Goal: Task Accomplishment & Management: Manage account settings

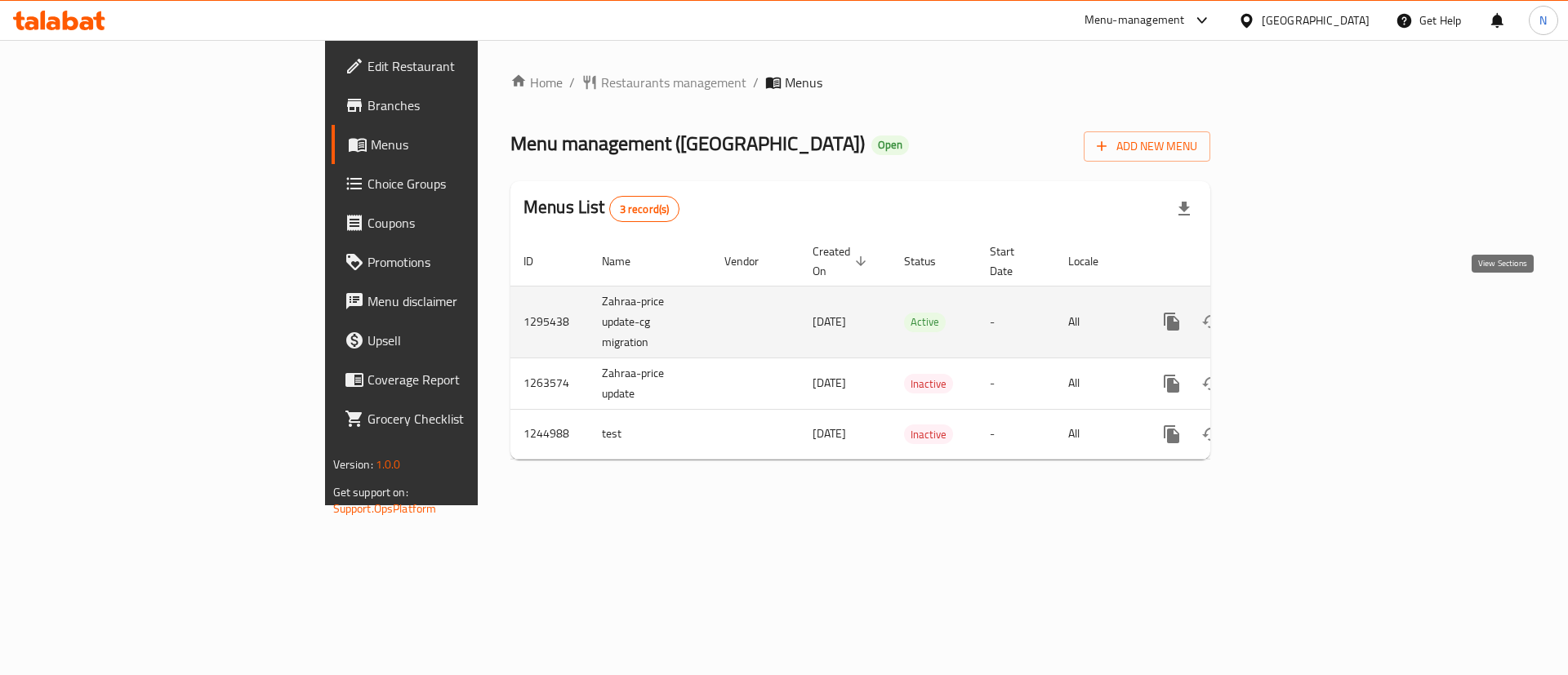
click at [1299, 312] on icon "enhanced table" at bounding box center [1289, 321] width 19 height 19
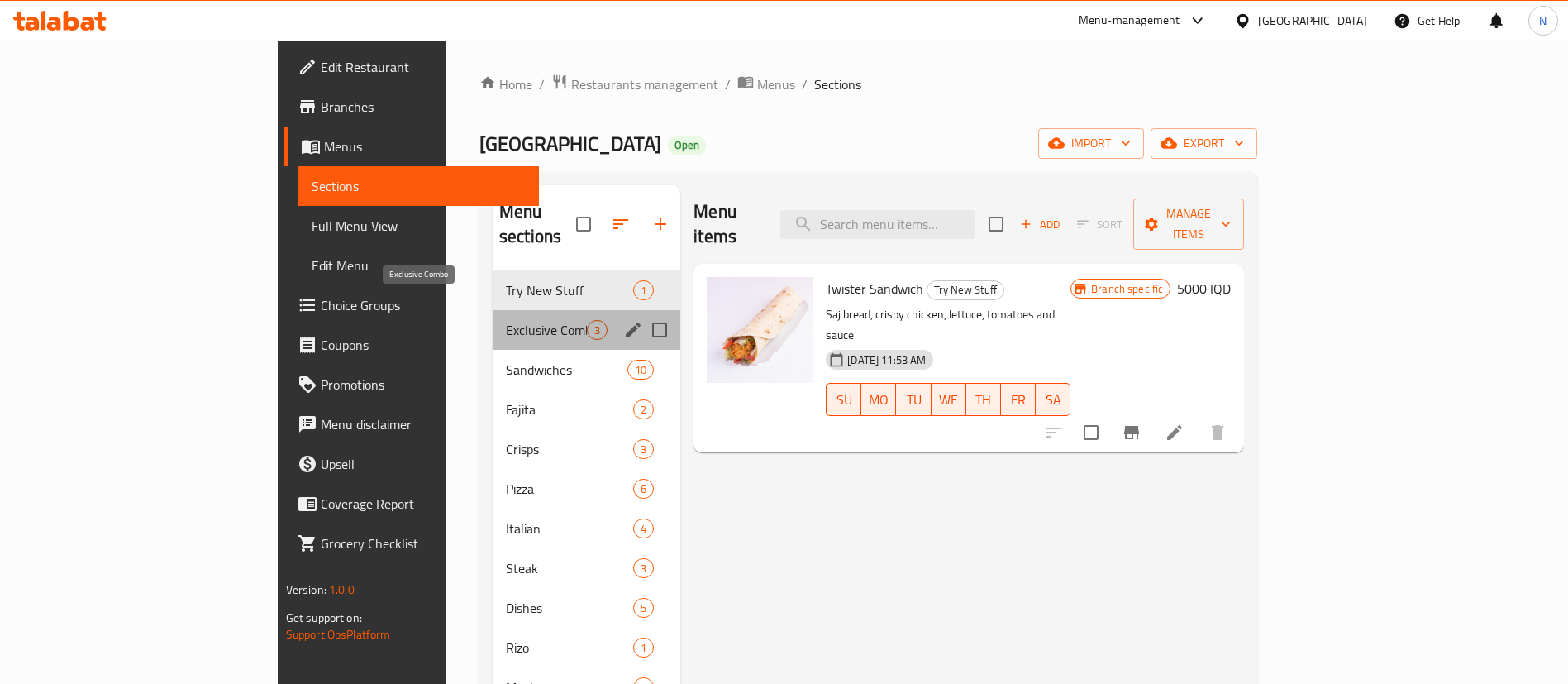
click at [506, 320] on span "Exclusive Combo" at bounding box center [546, 330] width 81 height 20
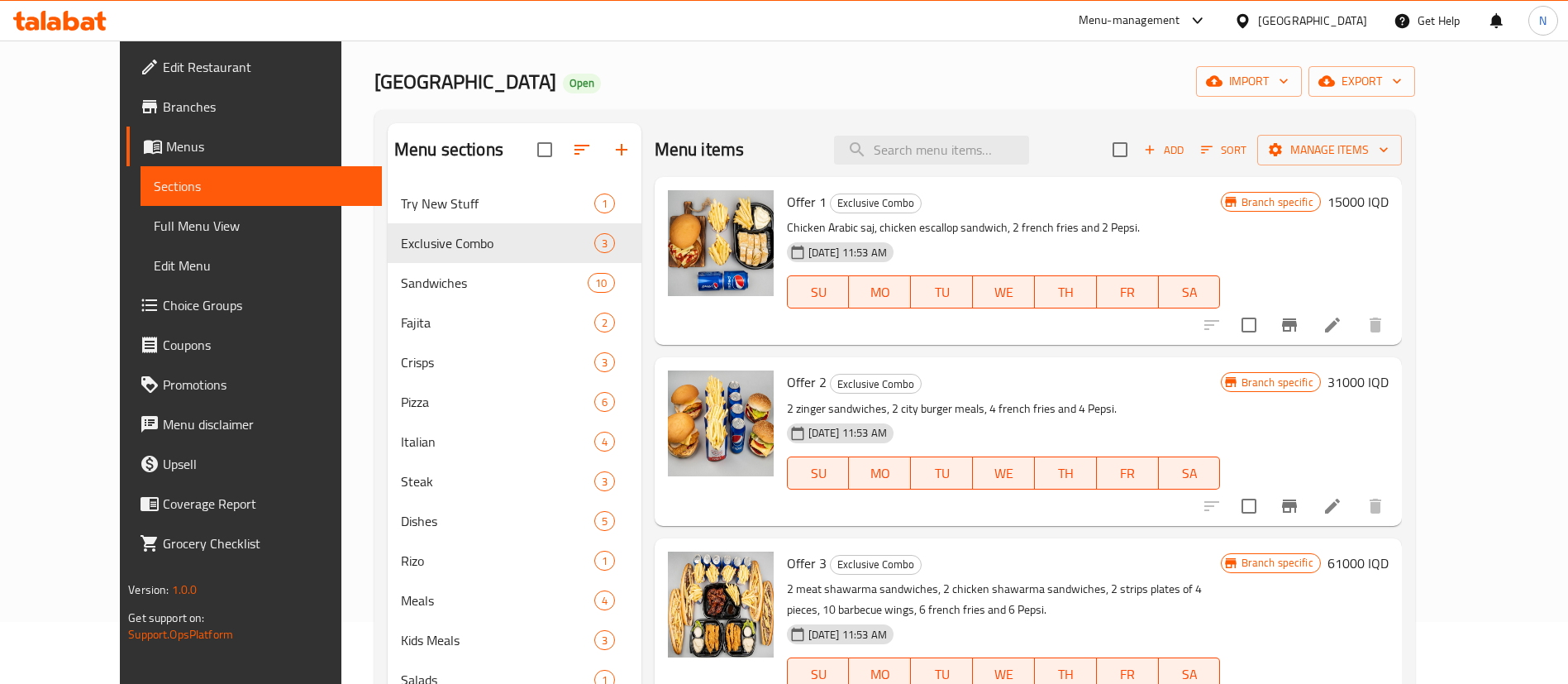
scroll to position [65, 0]
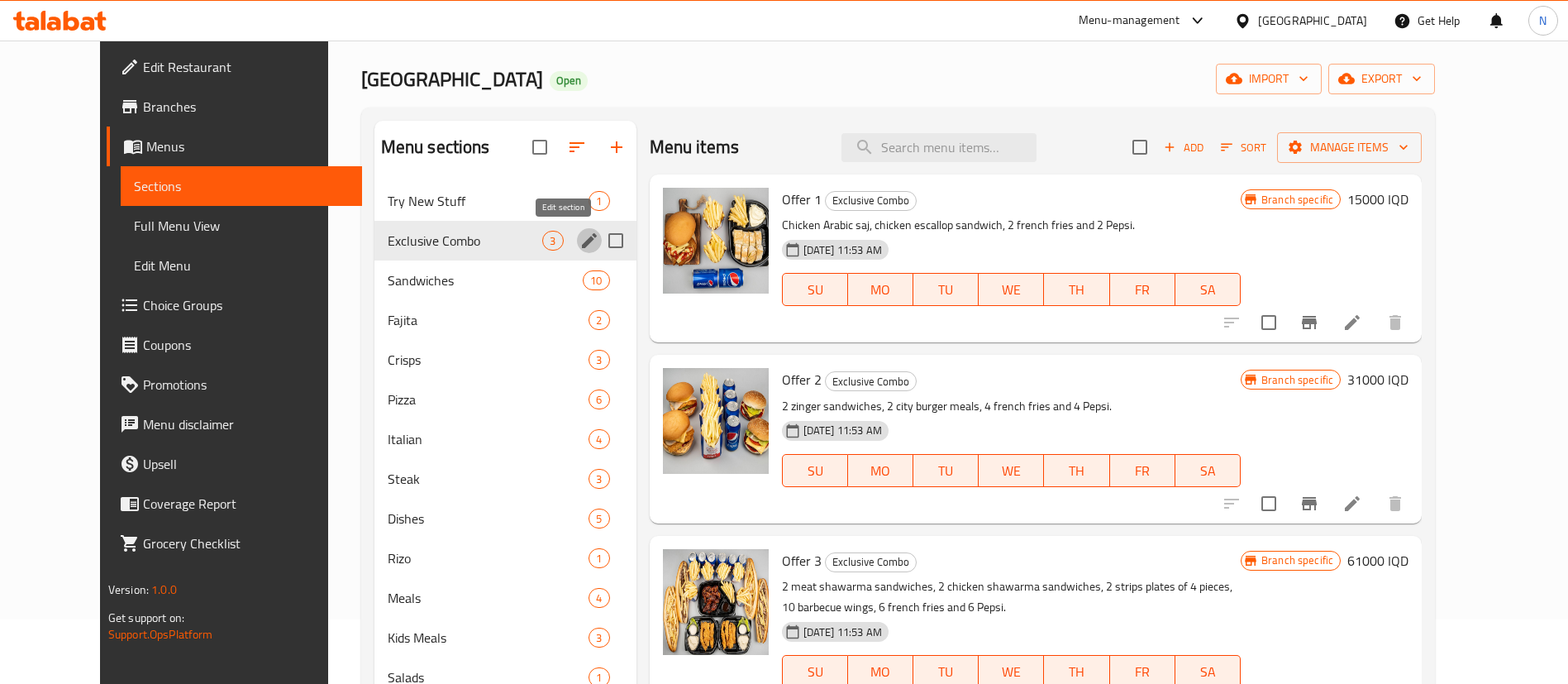
click at [580, 246] on icon "edit" at bounding box center [589, 240] width 20 height 20
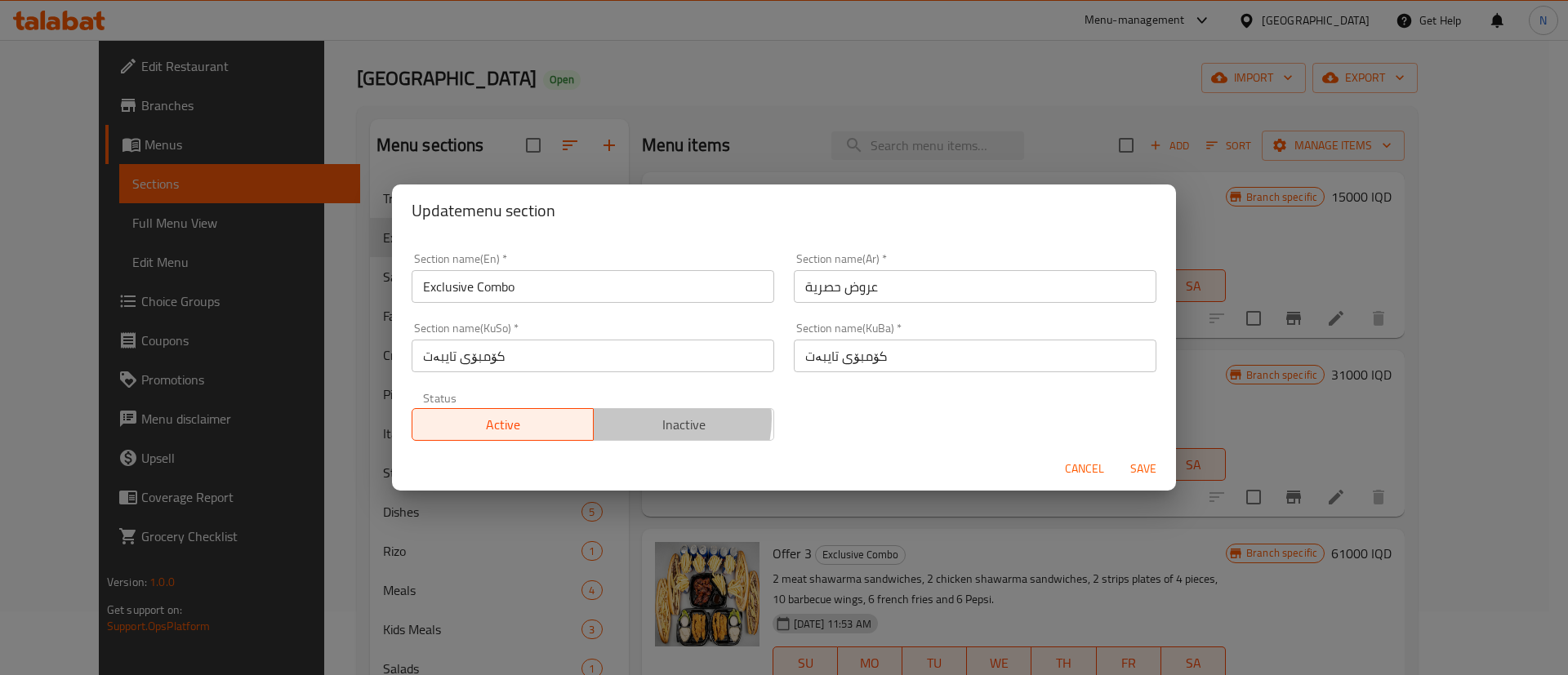
click at [646, 419] on span "Inactive" at bounding box center [685, 425] width 169 height 24
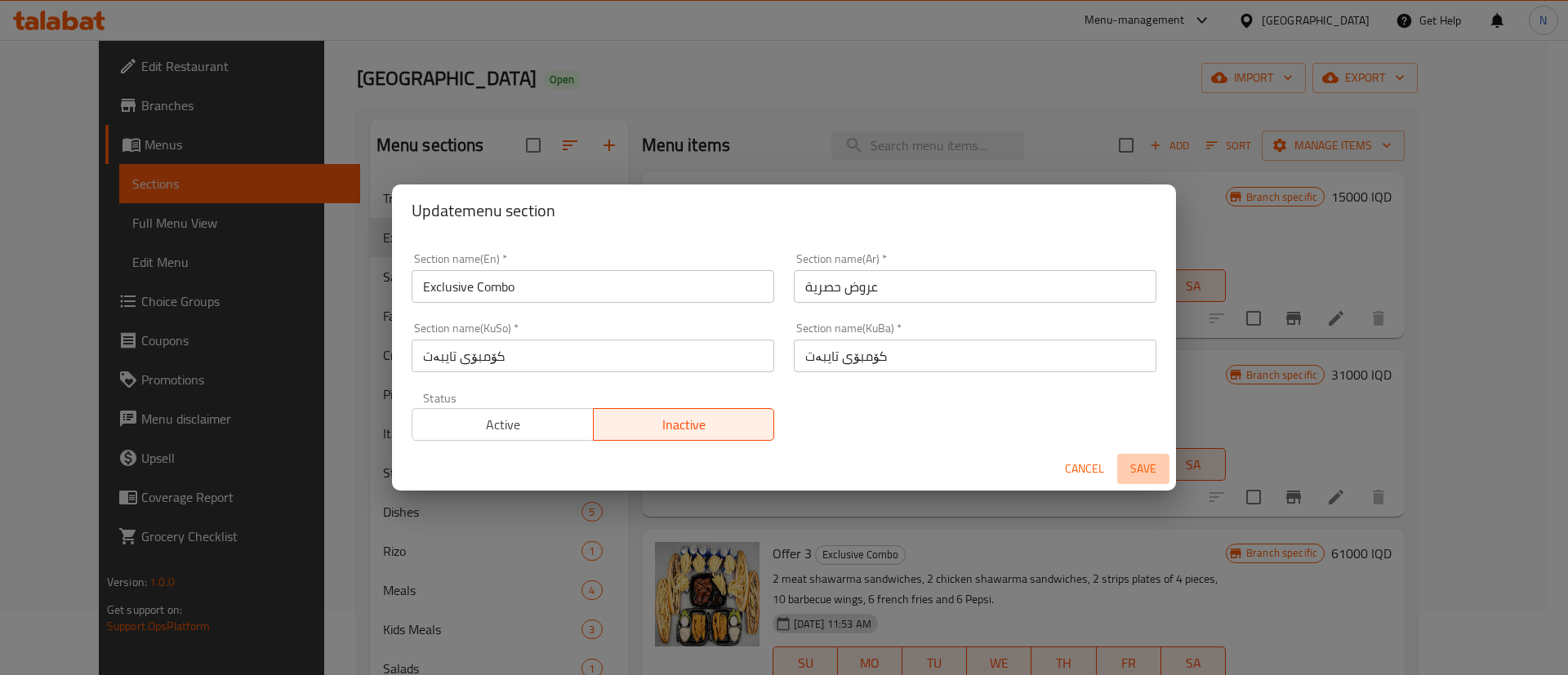
click at [1148, 468] on span "Save" at bounding box center [1143, 469] width 39 height 20
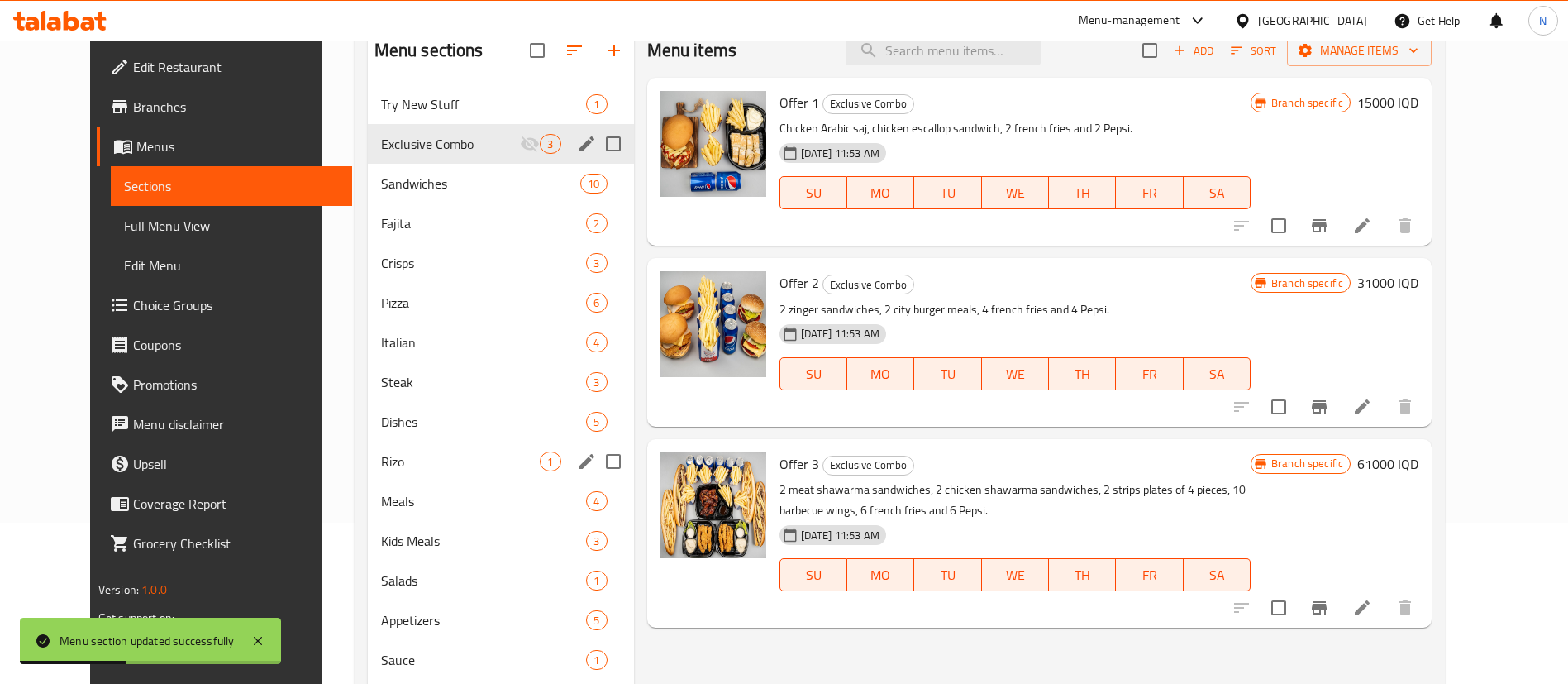
scroll to position [178, 0]
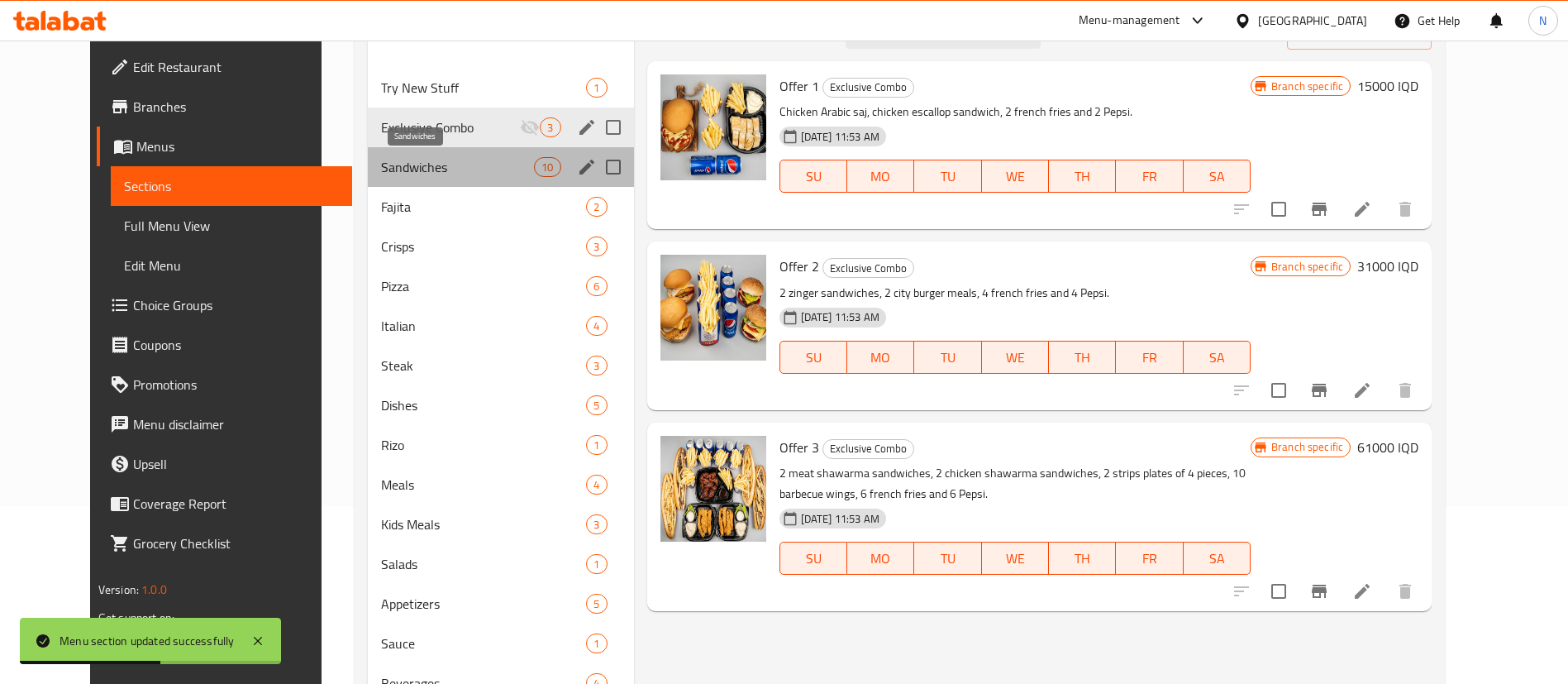
click at [412, 167] on span "Sandwiches" at bounding box center [458, 167] width 154 height 20
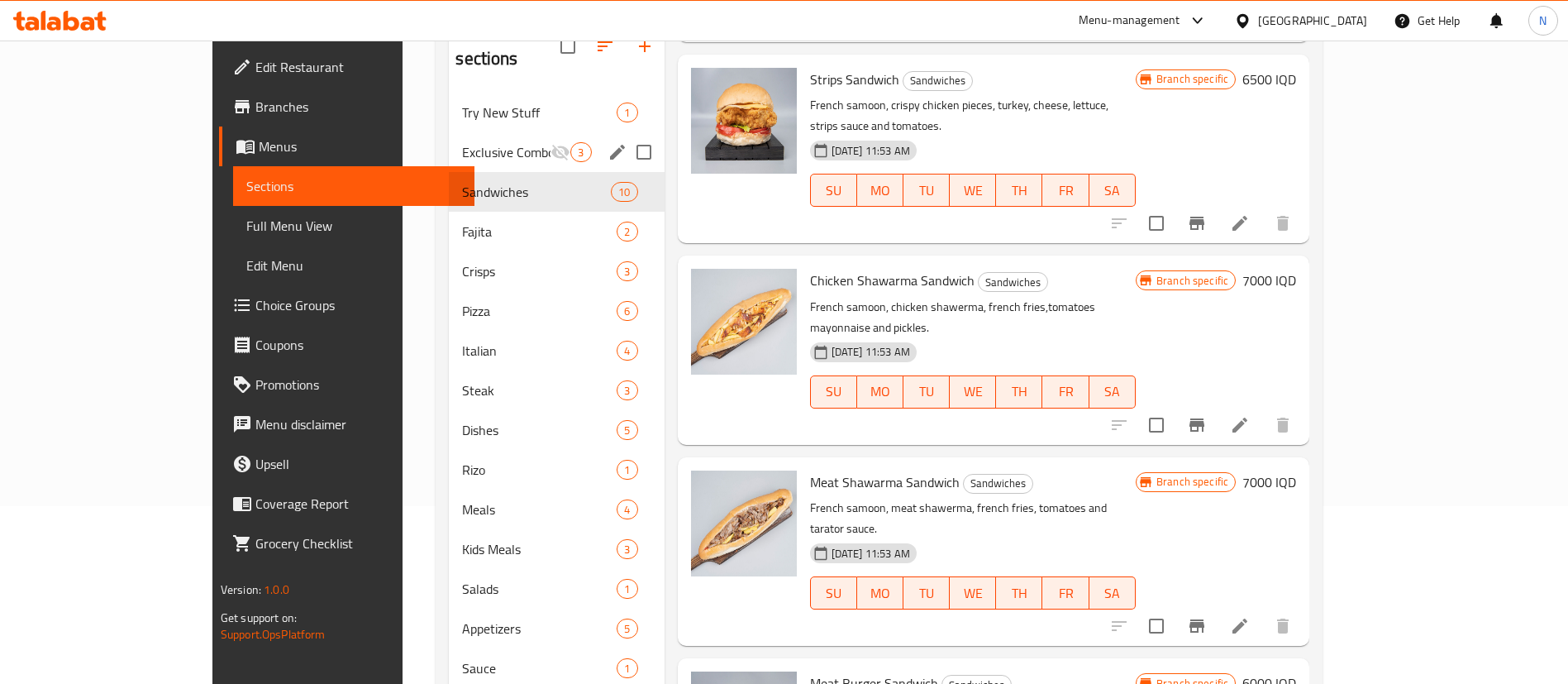
scroll to position [794, 0]
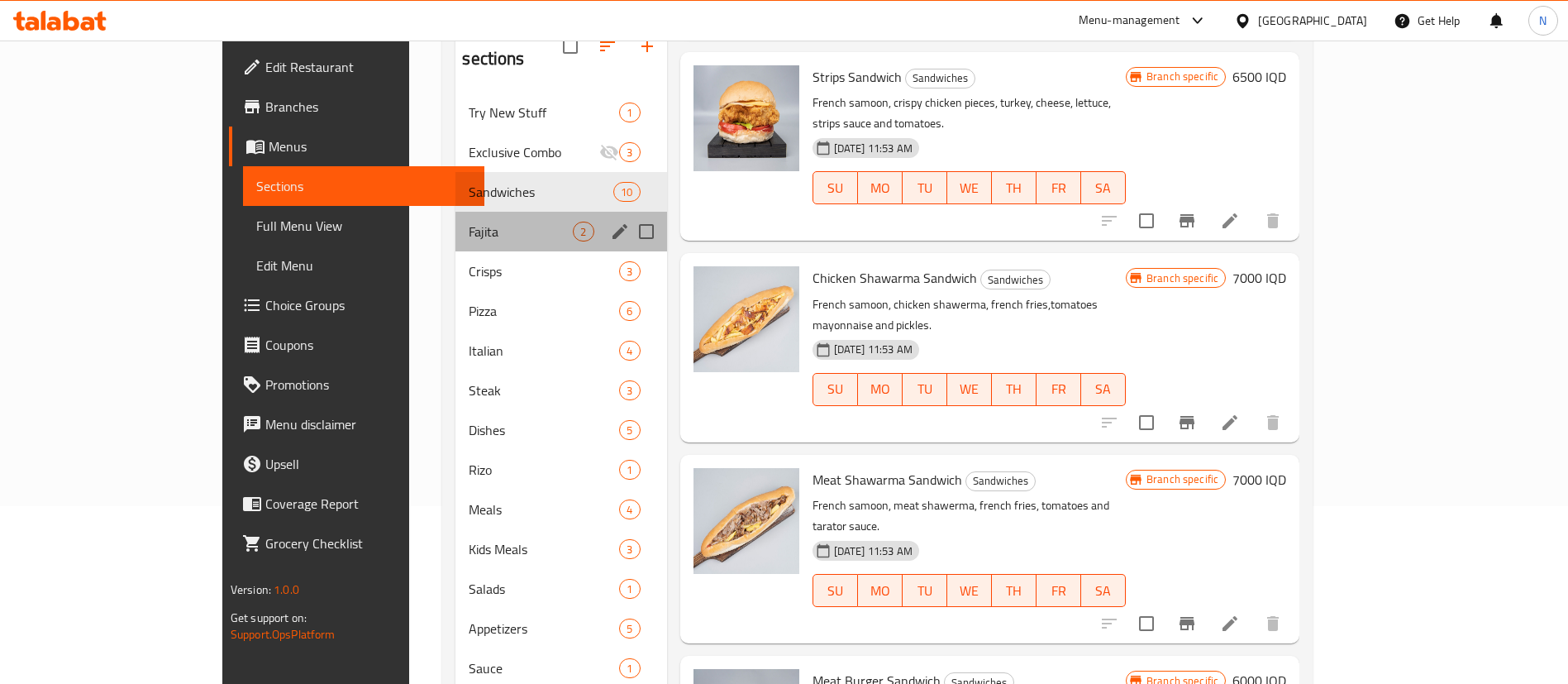
click at [456, 221] on div "Fajita 2" at bounding box center [561, 231] width 211 height 39
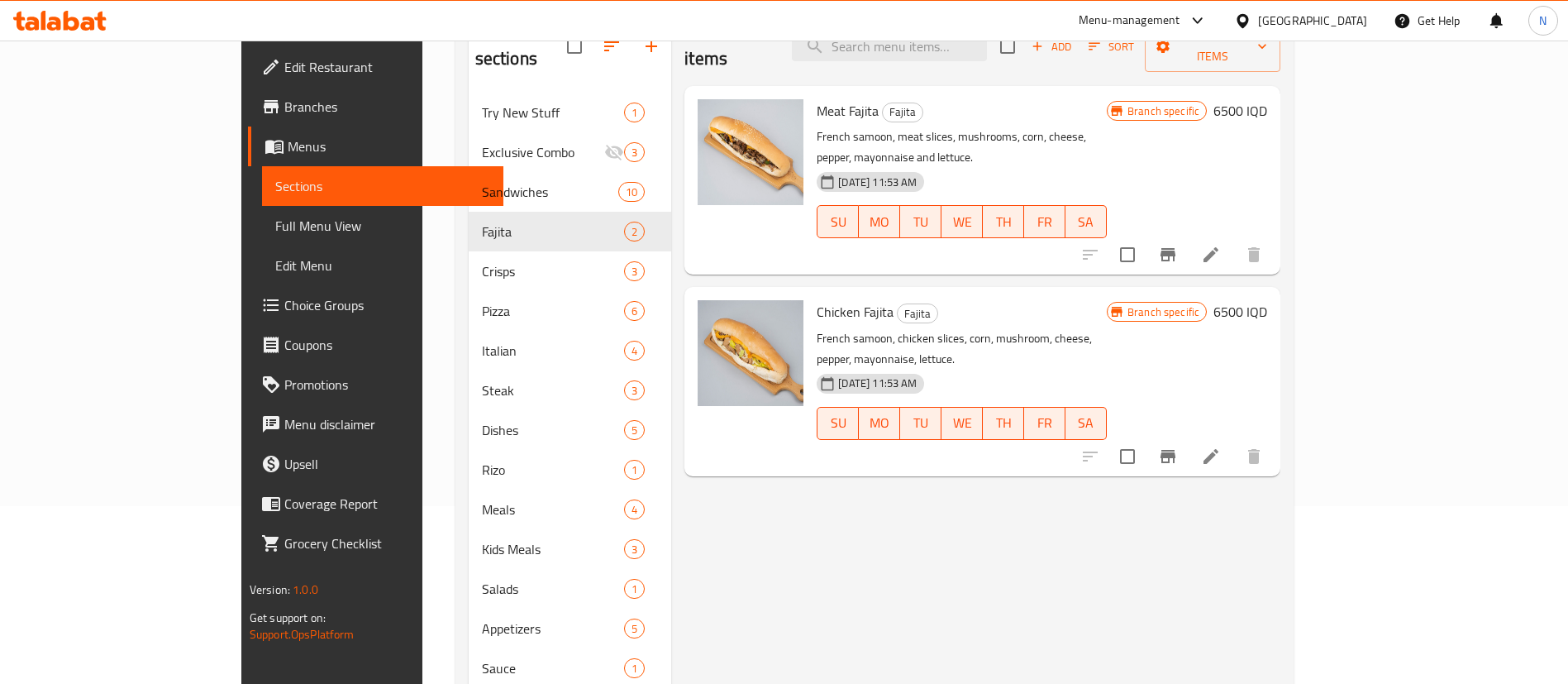
scroll to position [120, 0]
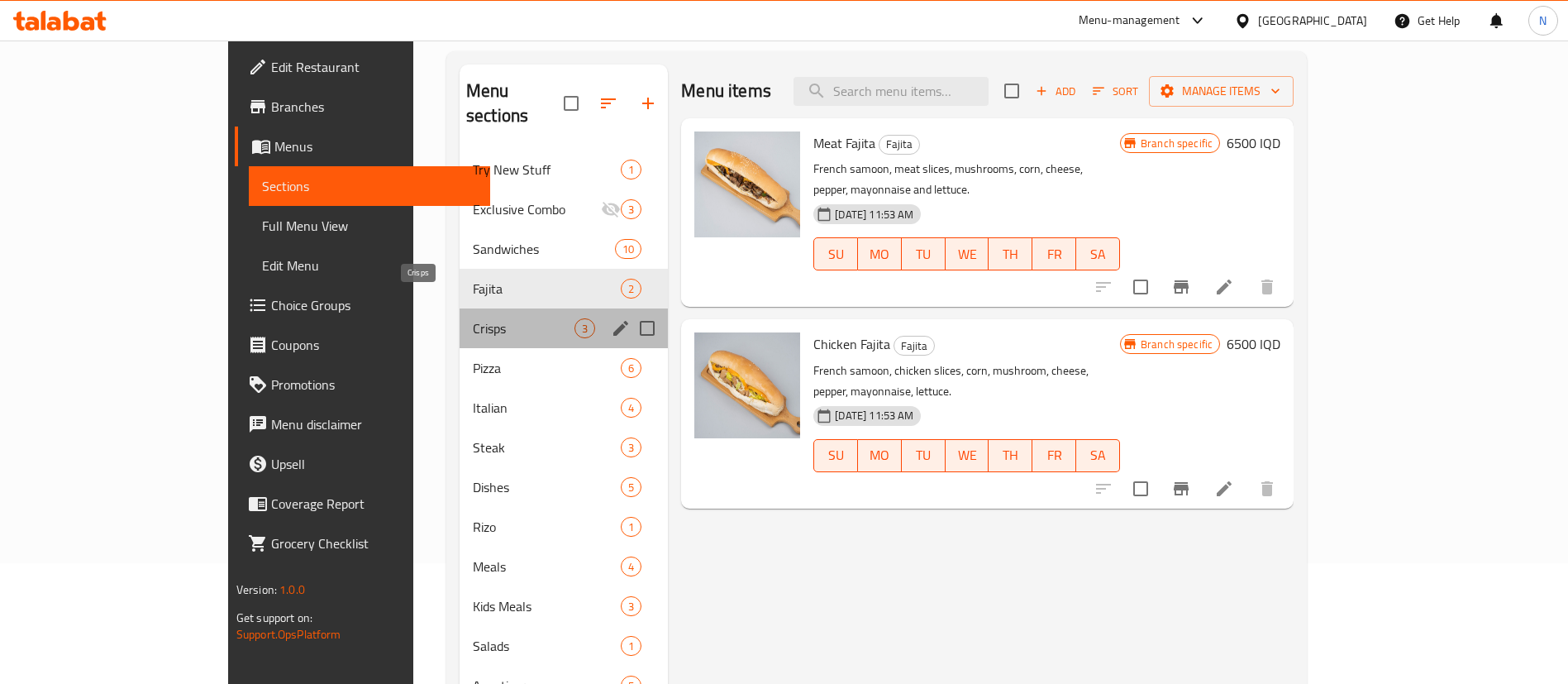
click at [473, 319] on span "Crisps" at bounding box center [523, 328] width 102 height 20
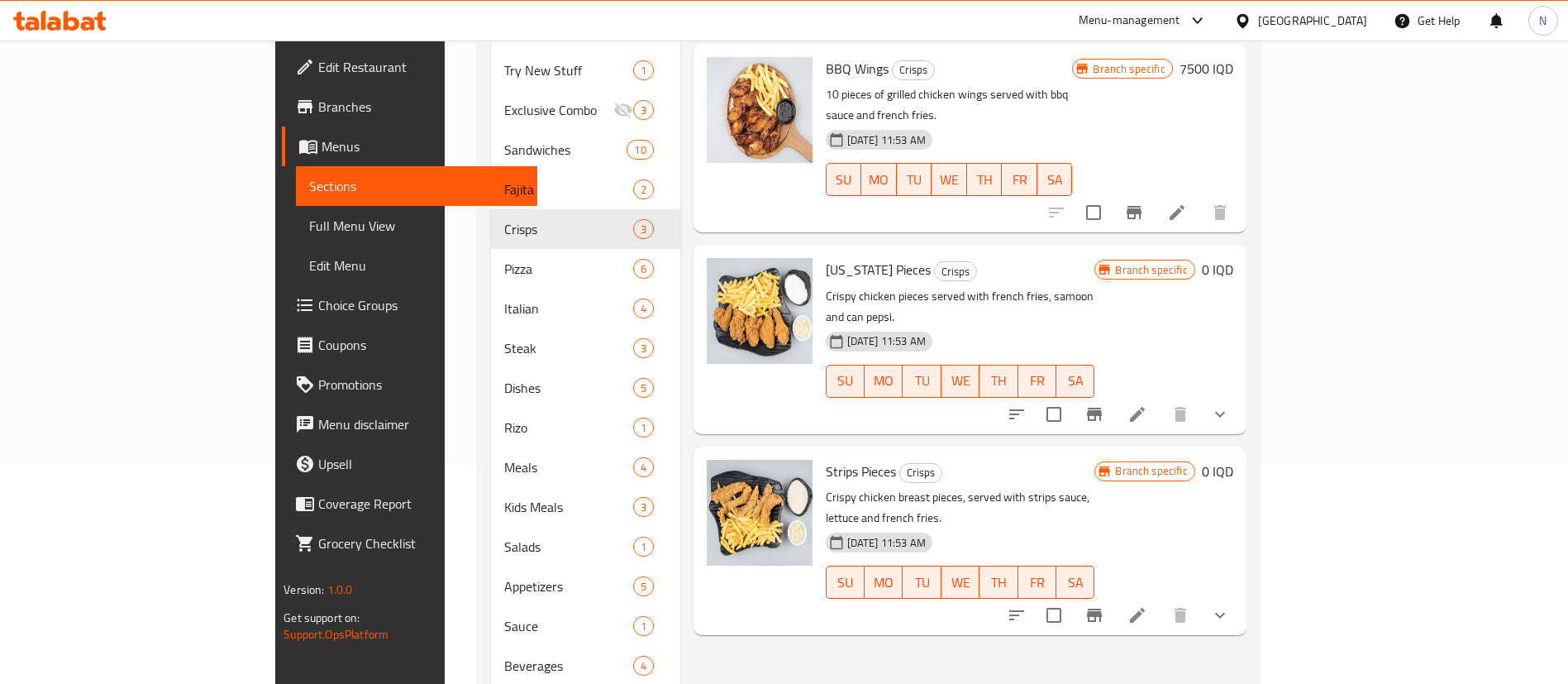
scroll to position [222, 0]
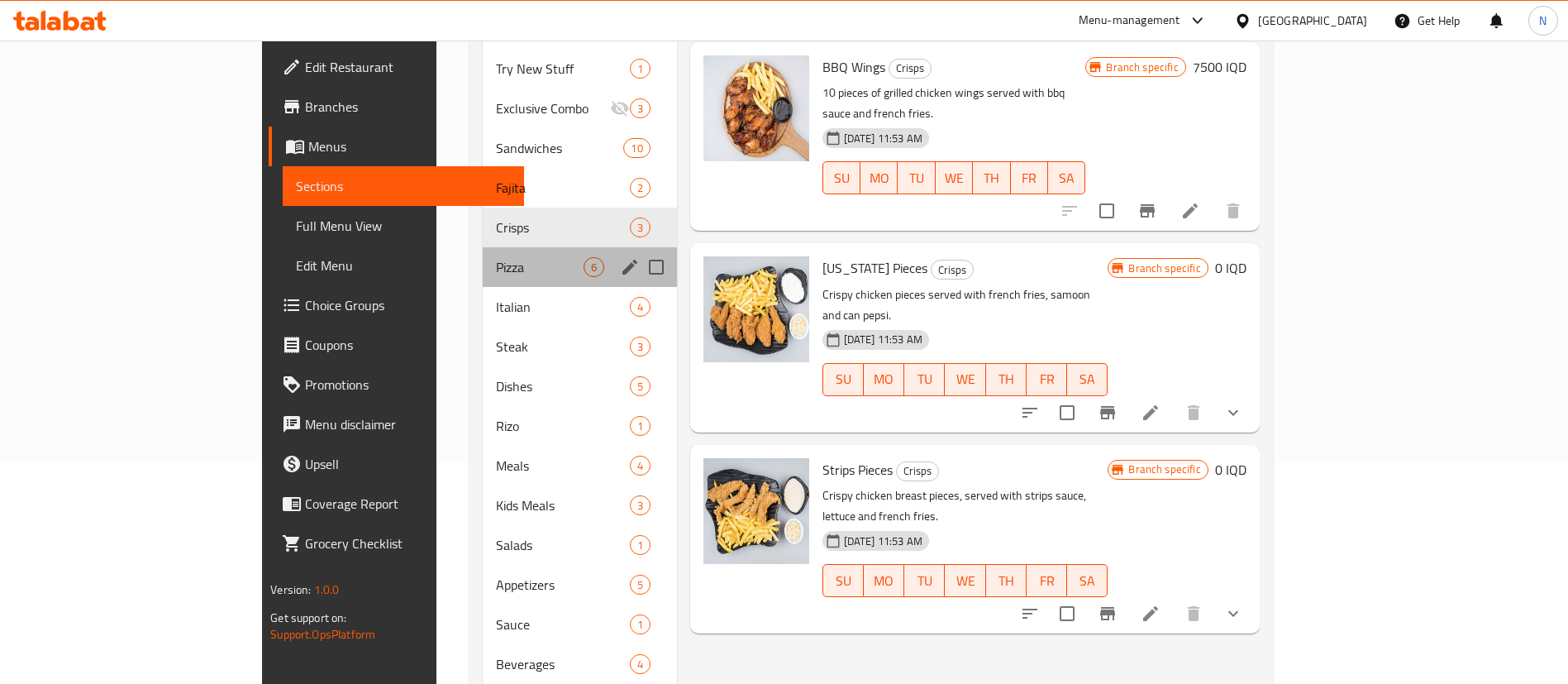
click at [483, 255] on div "Pizza 6" at bounding box center [580, 267] width 195 height 39
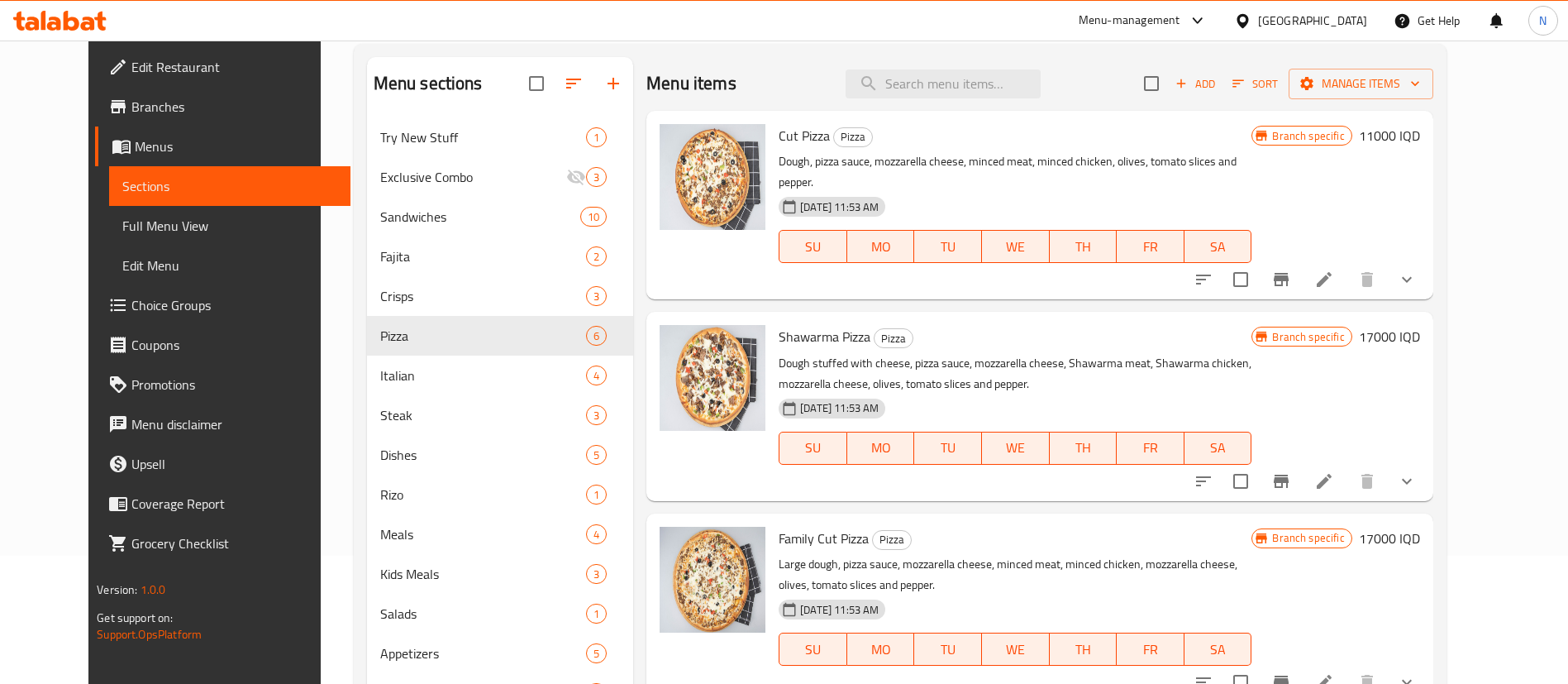
scroll to position [131, 0]
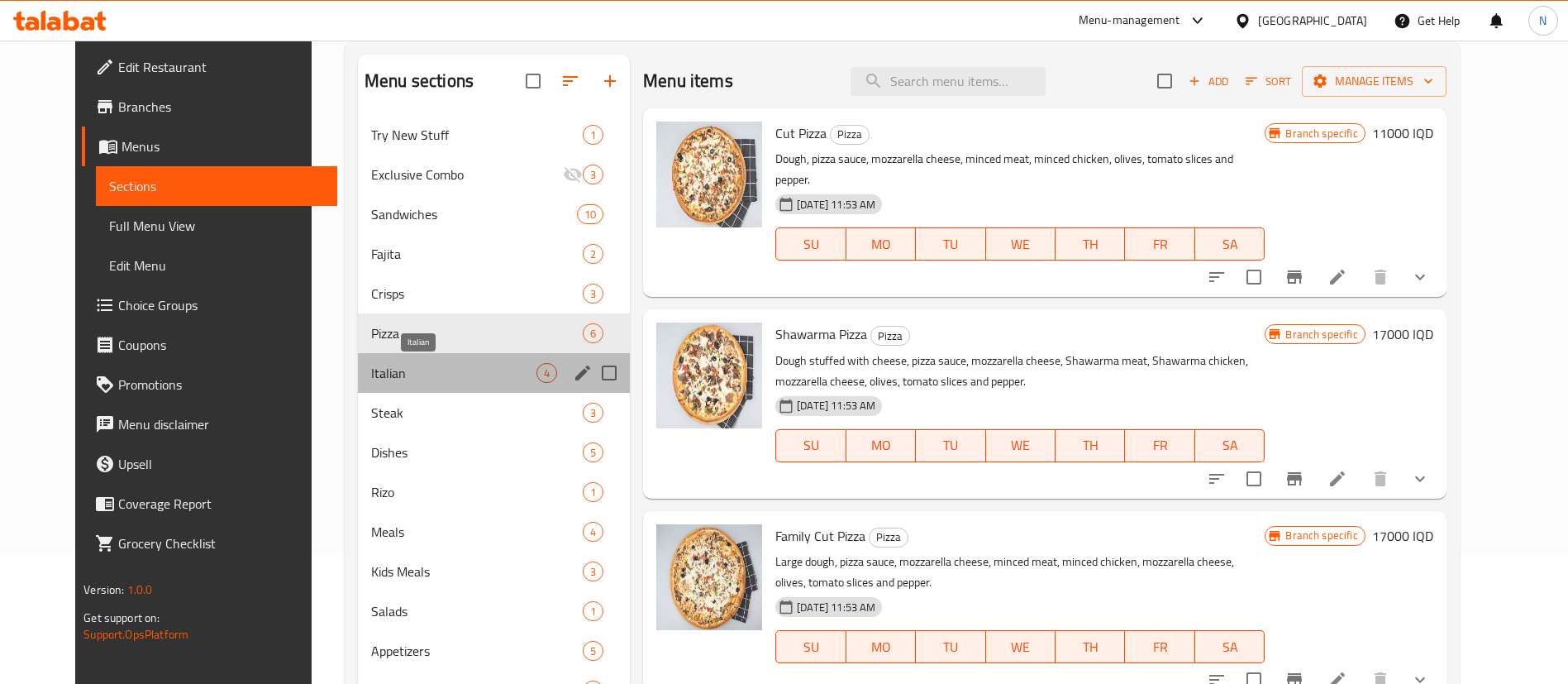
click at [419, 376] on span "Italian" at bounding box center [454, 372] width 166 height 20
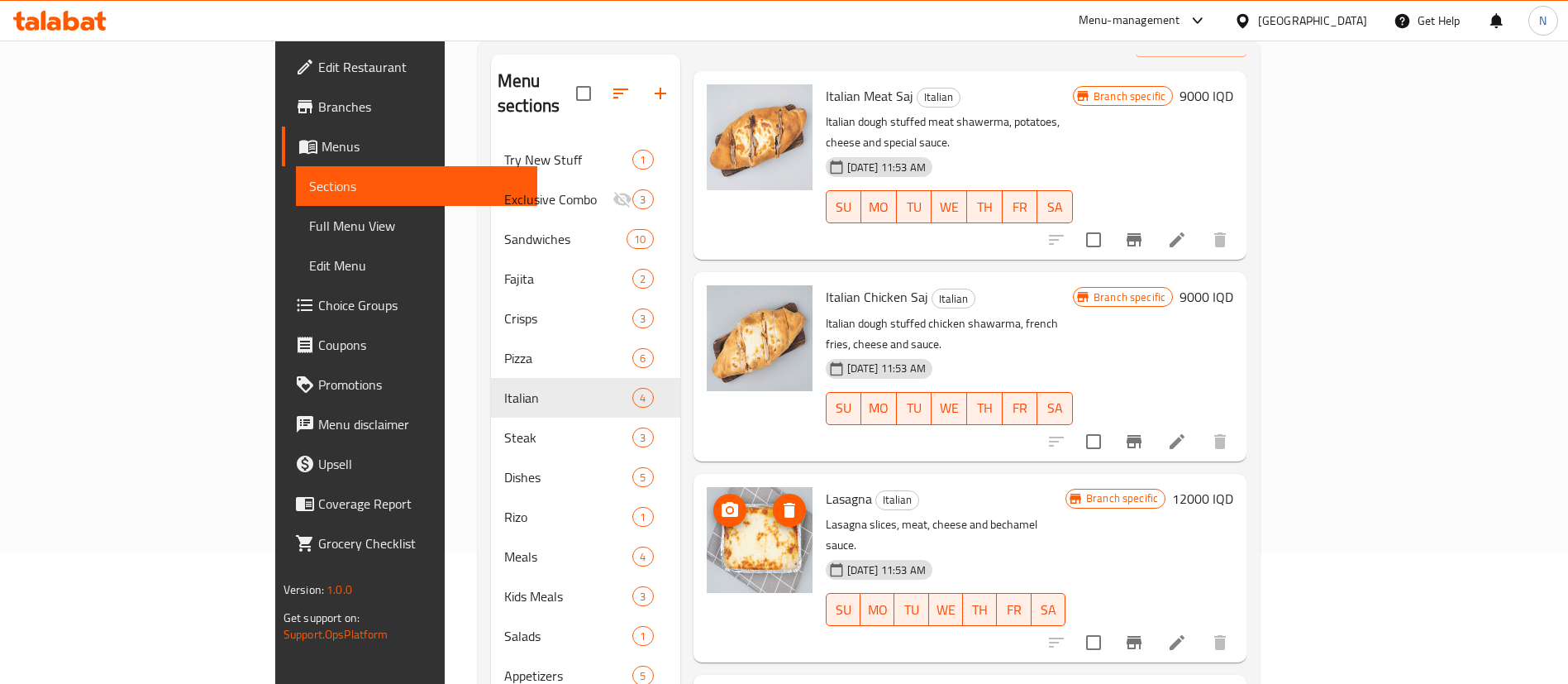
scroll to position [250, 0]
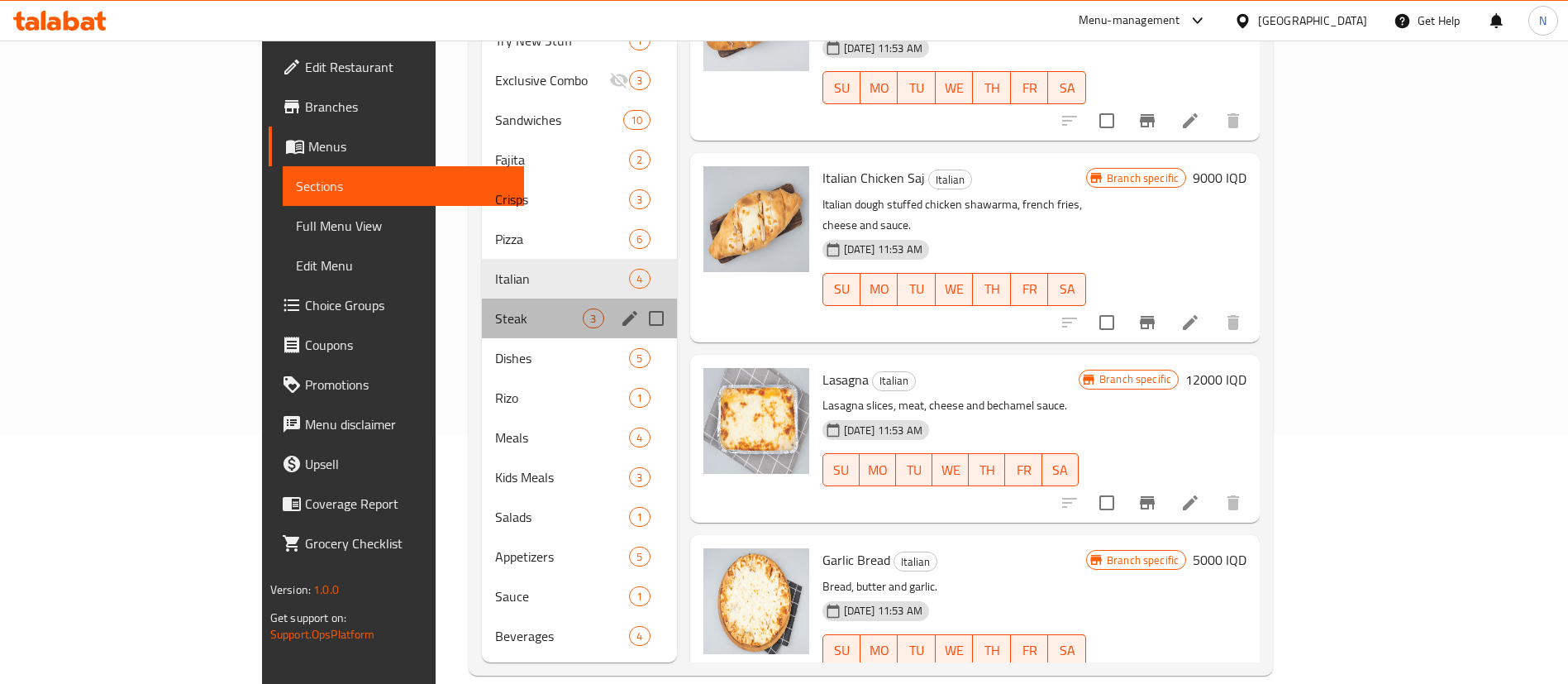
click at [482, 299] on div "Steak 3" at bounding box center [580, 319] width 195 height 39
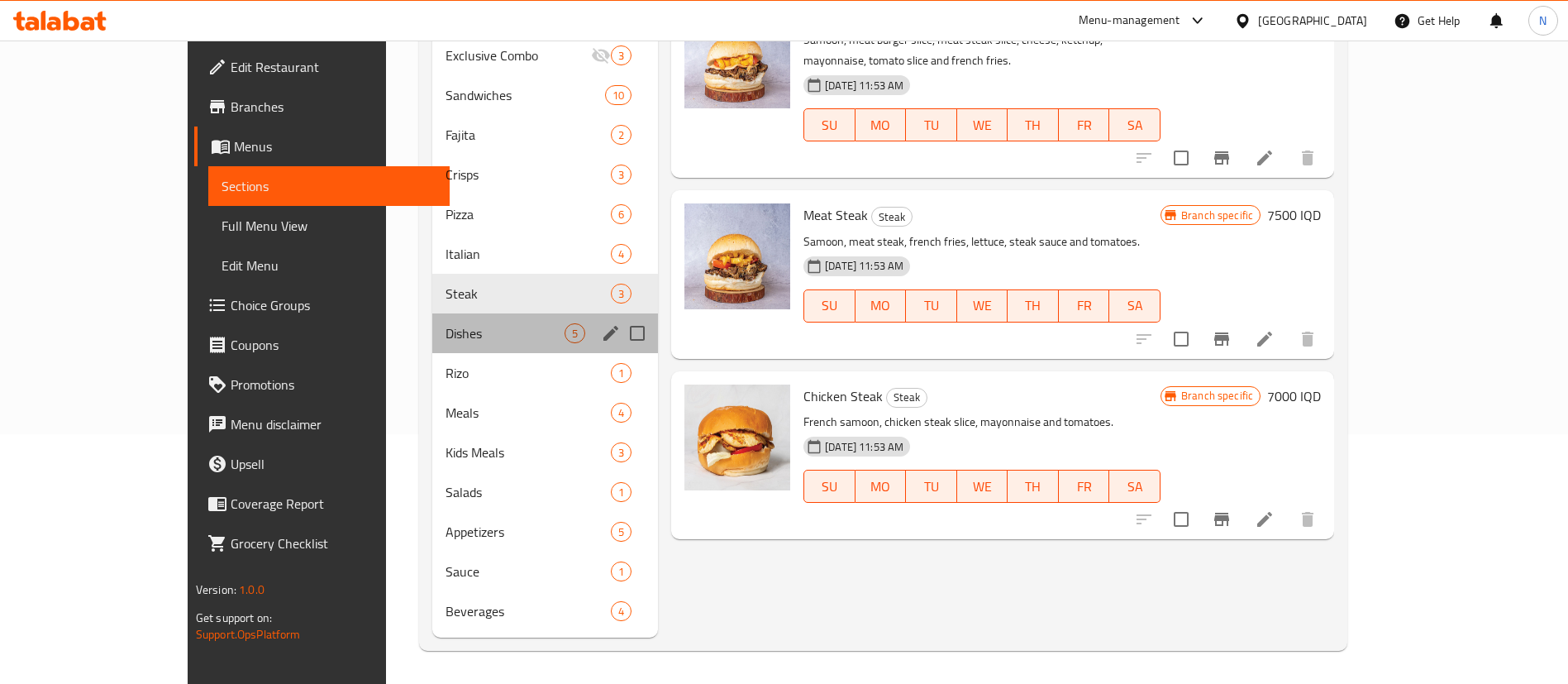
click at [433, 317] on div "Dishes 5" at bounding box center [545, 333] width 225 height 39
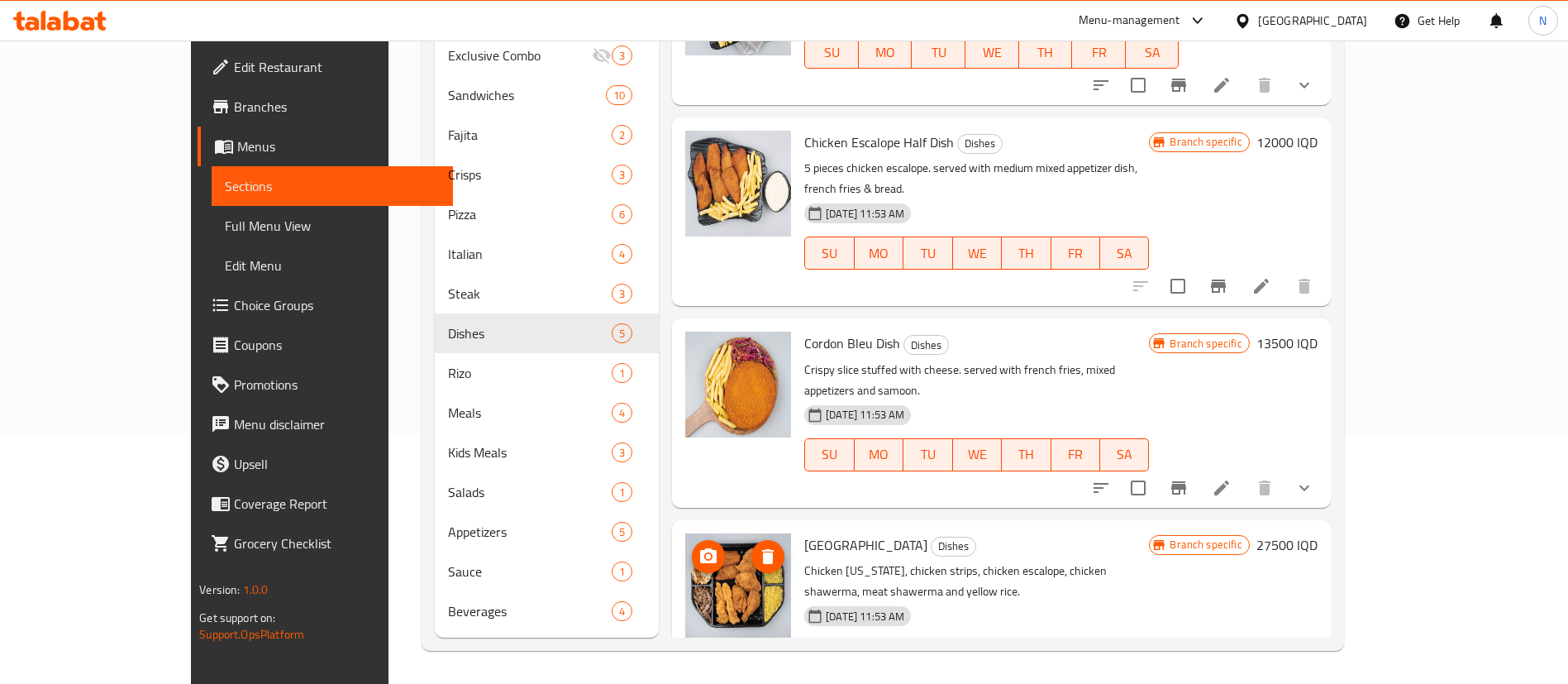
scroll to position [243, 0]
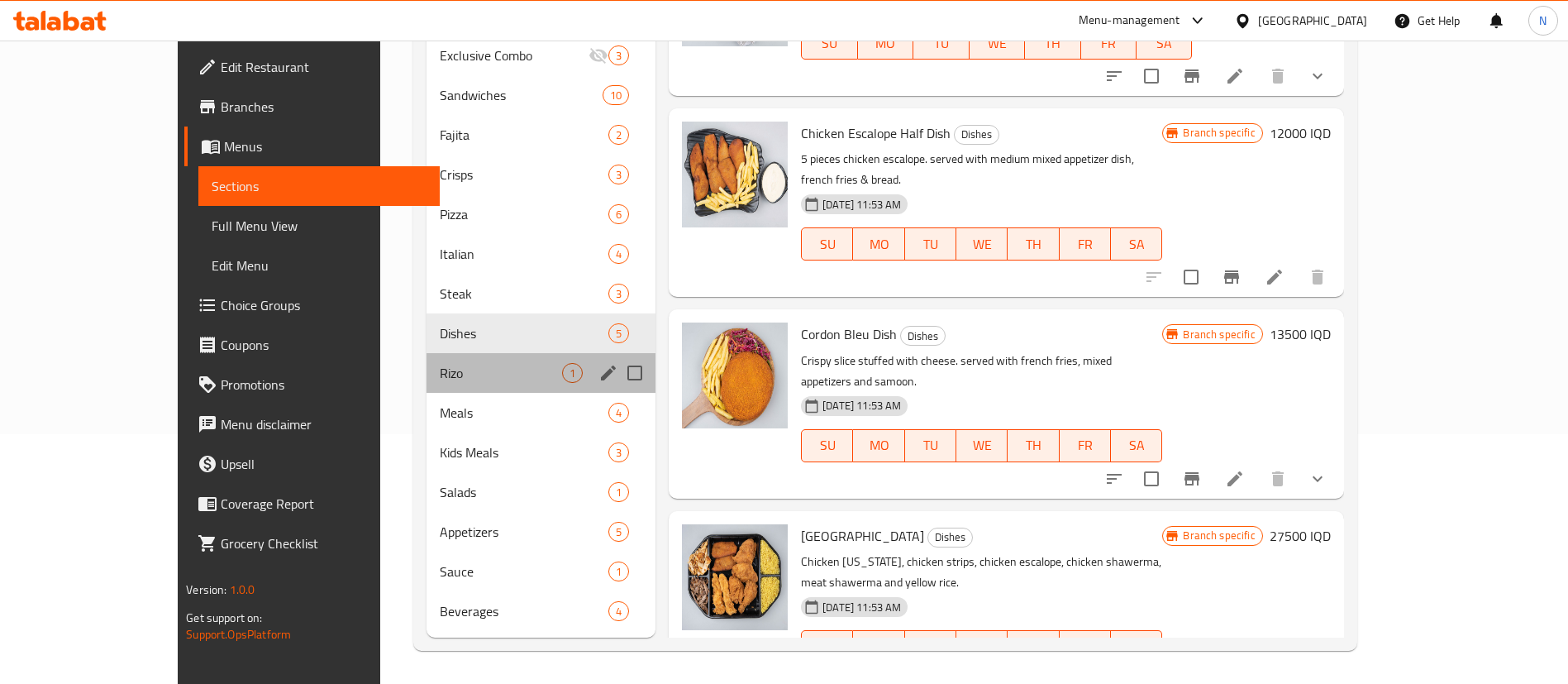
click at [443, 386] on div "Rizo 1" at bounding box center [541, 373] width 230 height 39
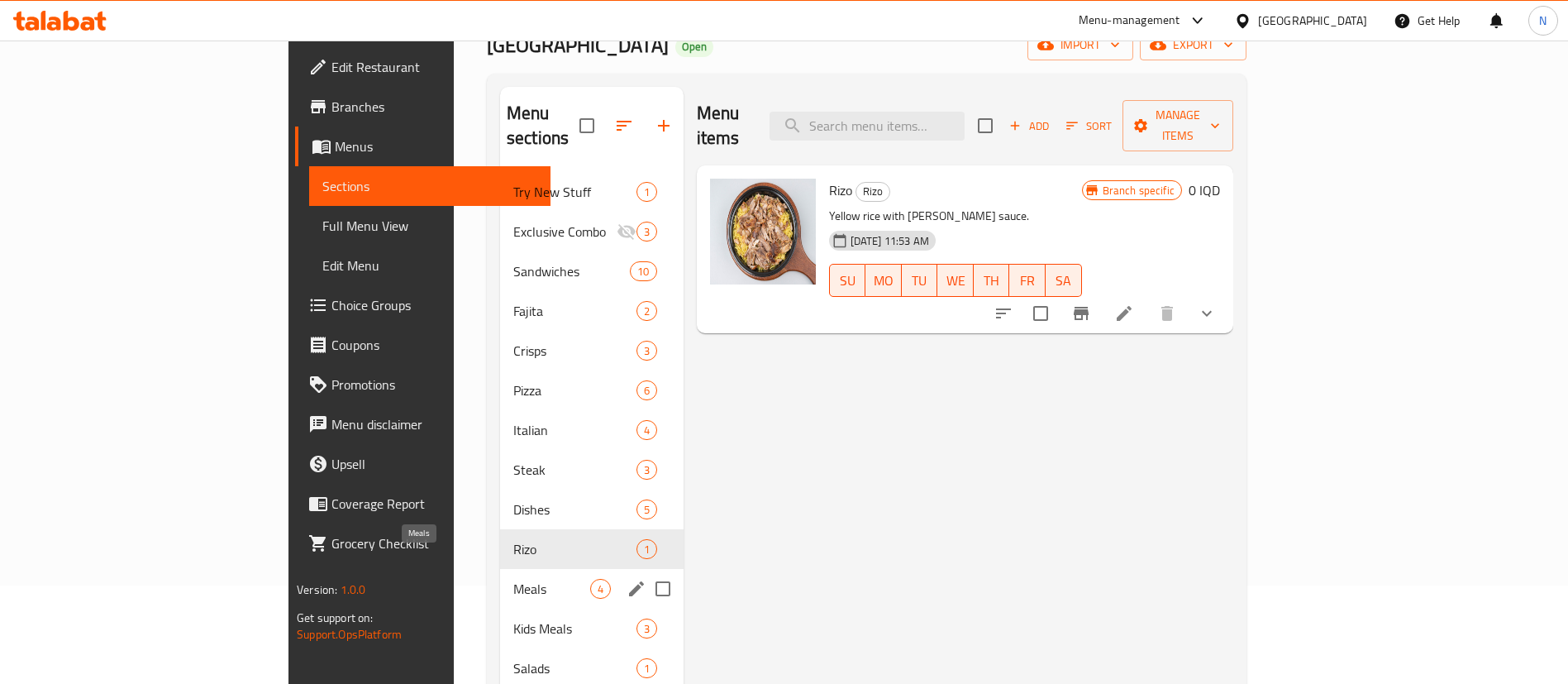
scroll to position [101, 0]
